Goal: Entertainment & Leisure: Consume media (video, audio)

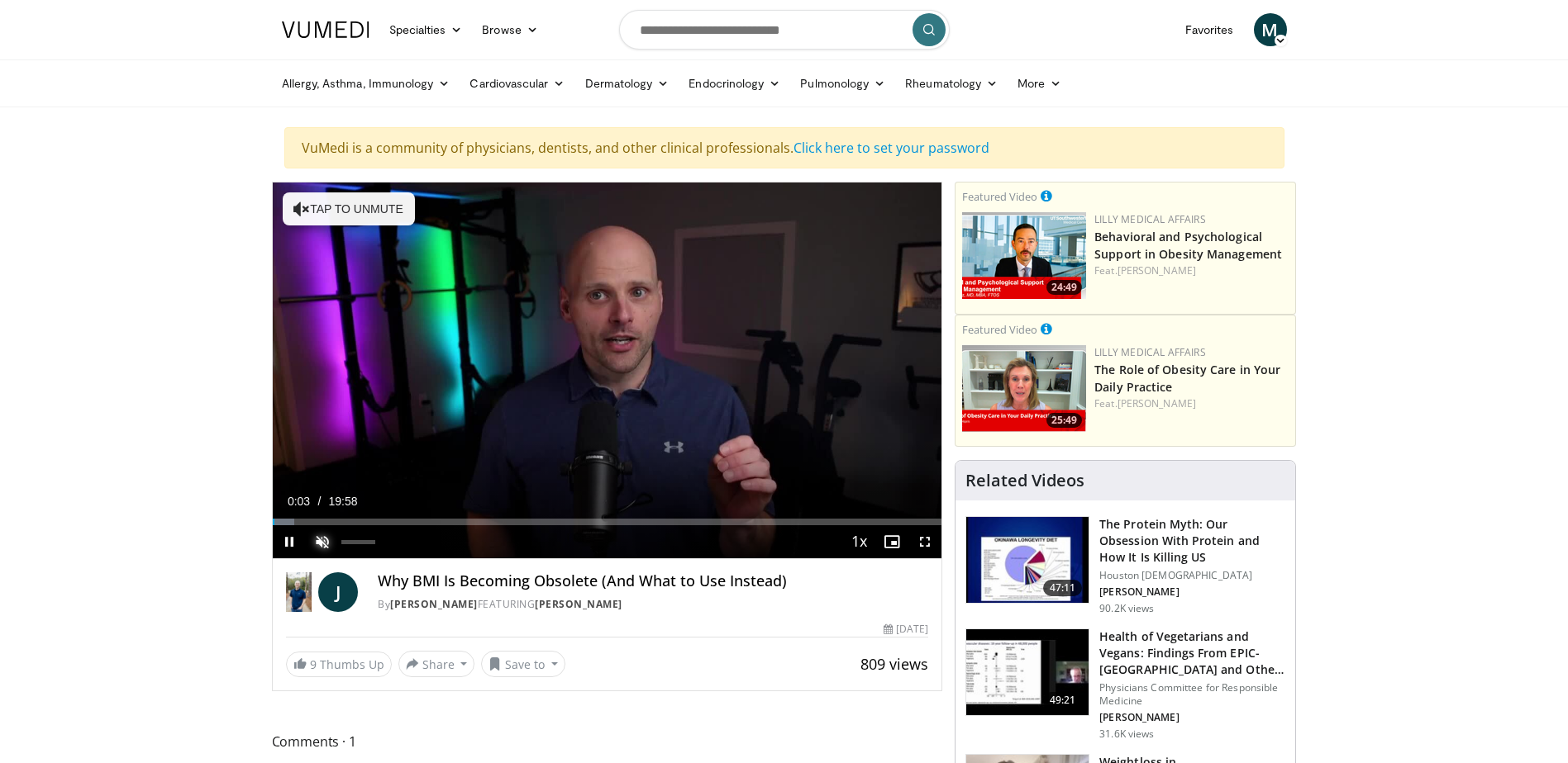
click at [326, 545] on span "Video Player" at bounding box center [323, 542] width 33 height 33
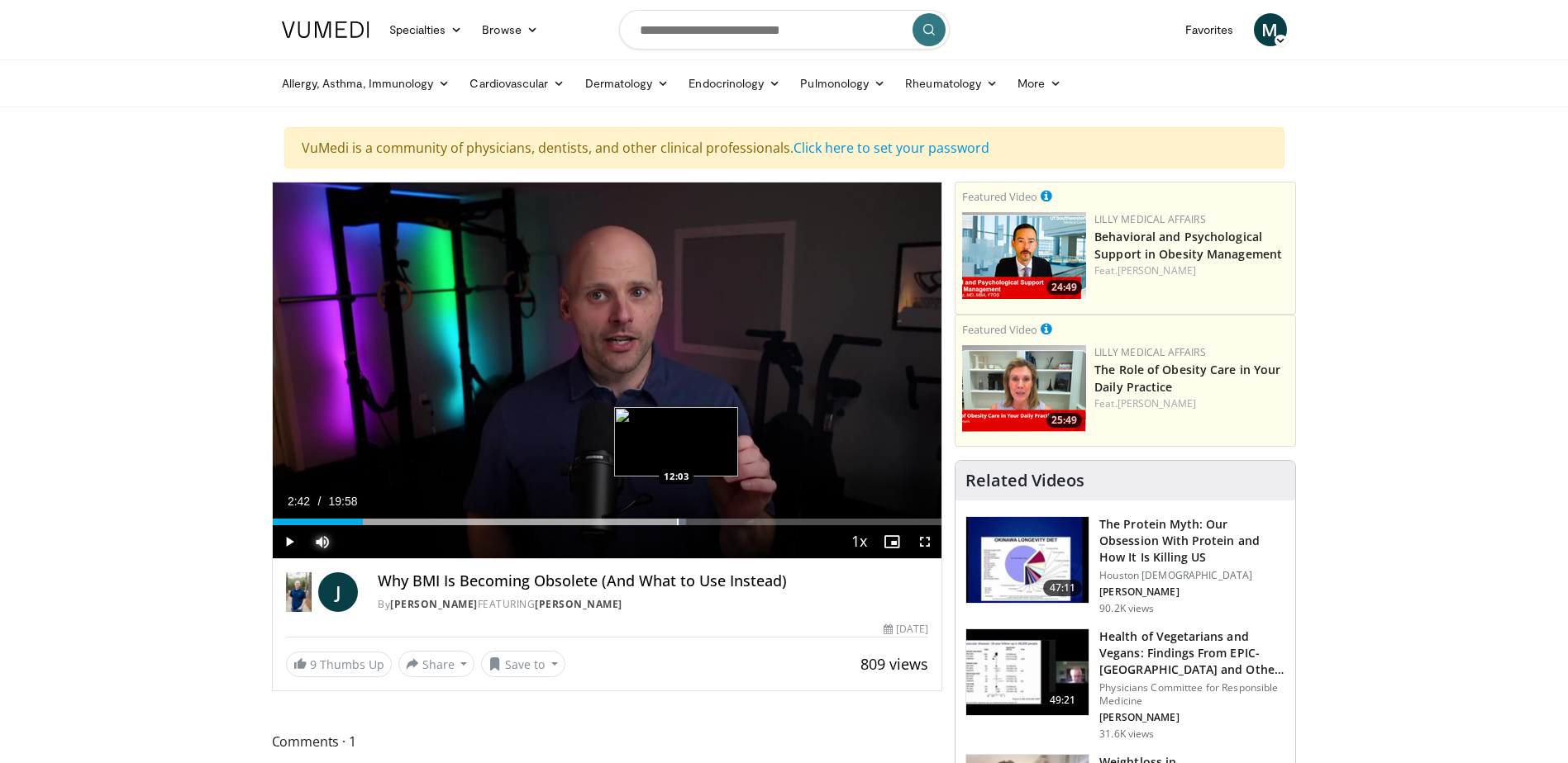
drag, startPoint x: 363, startPoint y: 521, endPoint x: 678, endPoint y: 511, distance: 315.2
click at [678, 511] on div "Loaded : 61.83% 12:06 12:03" at bounding box center [608, 517] width 670 height 16
